Goal: Find specific page/section: Find specific page/section

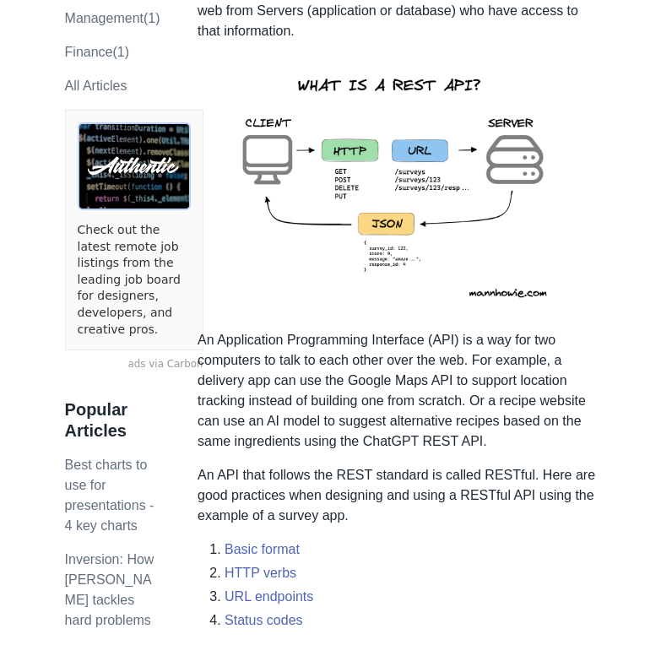
scroll to position [169, 0]
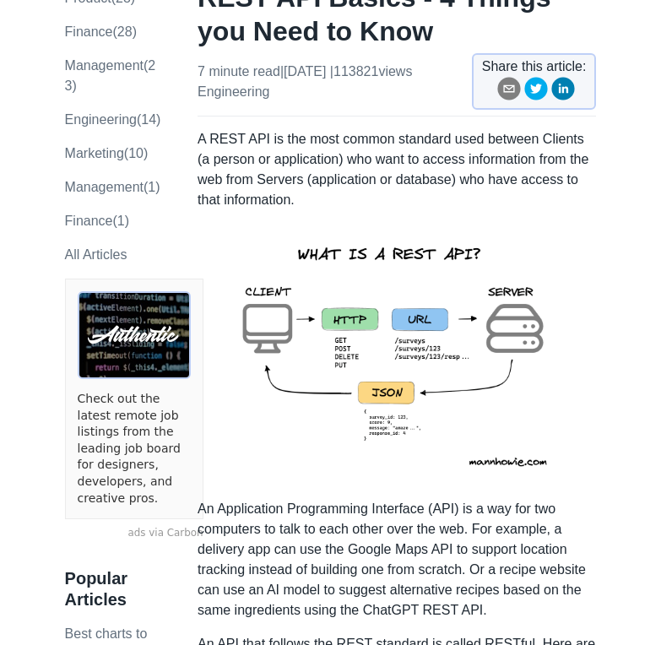
click at [391, 343] on img at bounding box center [397, 355] width 370 height 262
click at [328, 303] on img at bounding box center [397, 355] width 370 height 262
click at [396, 316] on img at bounding box center [397, 355] width 370 height 262
click at [397, 330] on img at bounding box center [397, 355] width 370 height 262
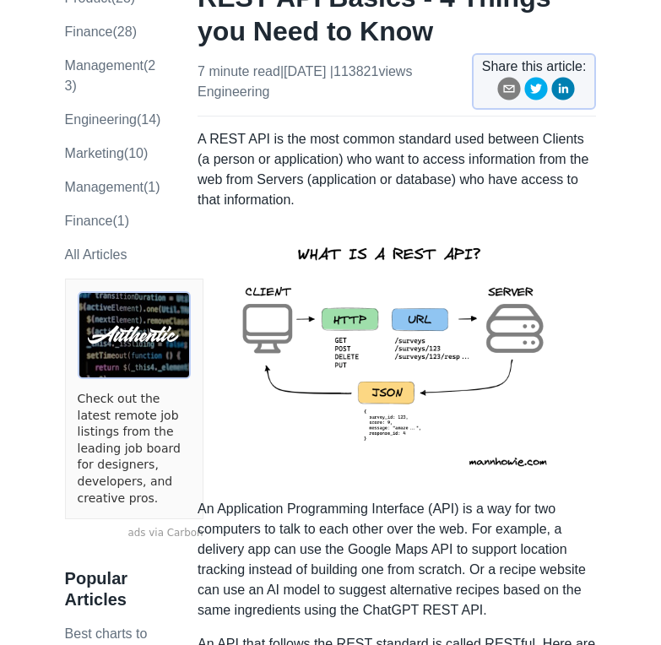
click at [393, 331] on img at bounding box center [397, 355] width 370 height 262
click at [387, 334] on img at bounding box center [397, 355] width 370 height 262
